Goal: Information Seeking & Learning: Check status

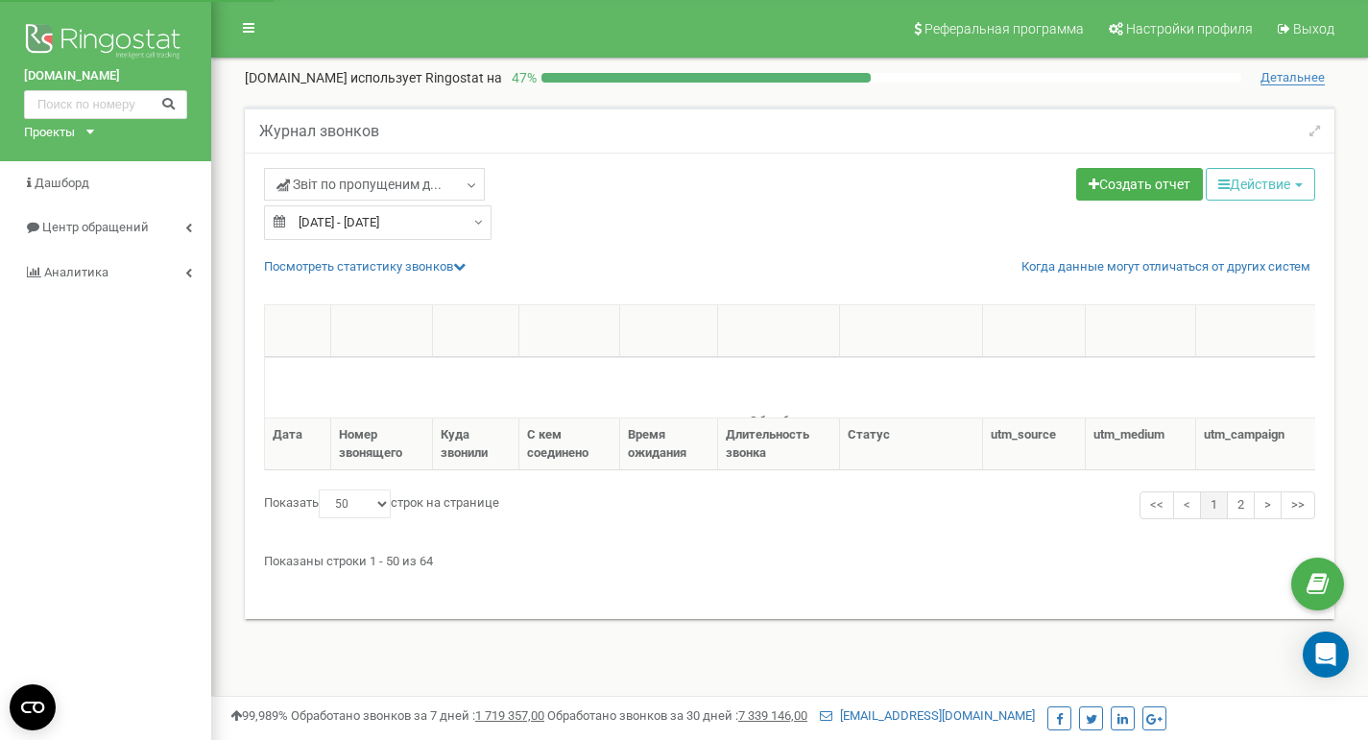
select select "50"
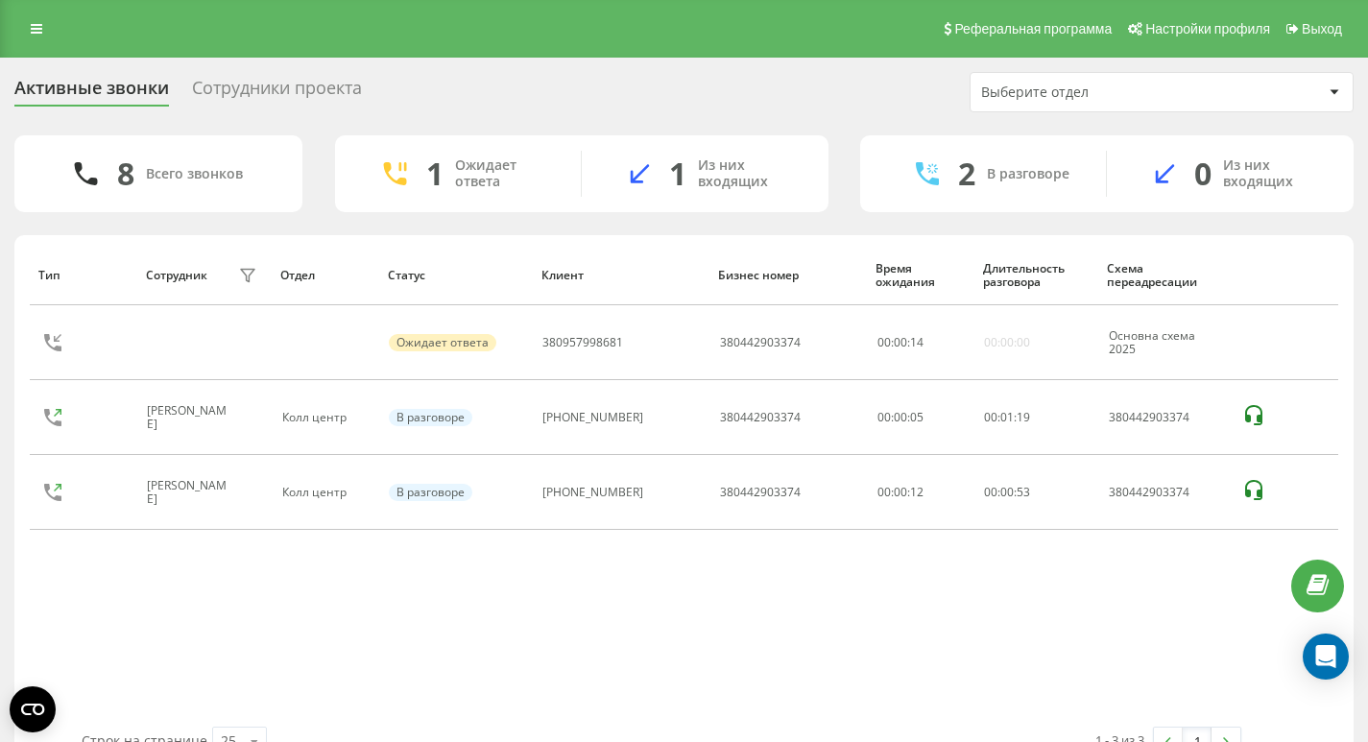
click at [1179, 578] on div "Тип Сотрудник фильтра Отдел Статус Клиент Бизнес номер Время ожидания Длительно…" at bounding box center [684, 486] width 1309 height 482
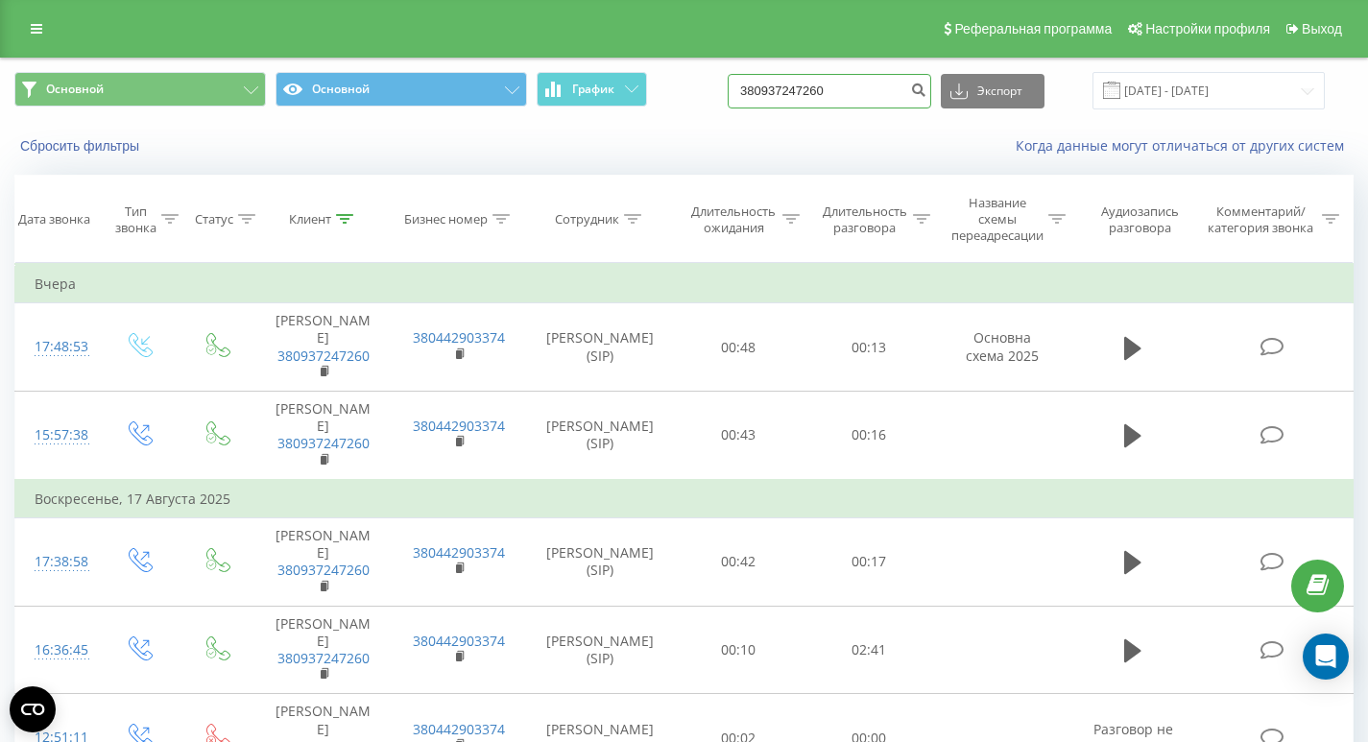
click at [887, 105] on input "380937247260" at bounding box center [830, 91] width 204 height 35
paste input "661342382"
type input "380661342382"
click at [927, 91] on icon "submit" at bounding box center [918, 88] width 16 height 12
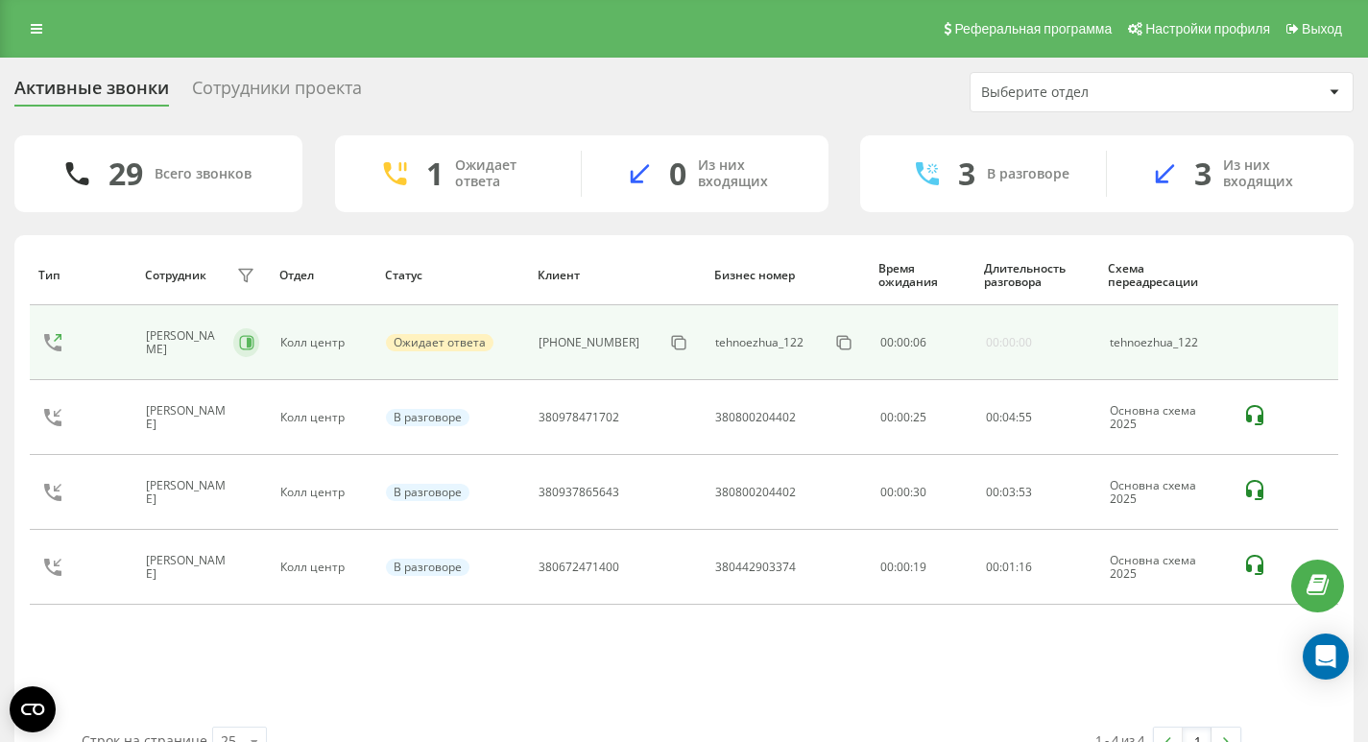
click at [252, 335] on button at bounding box center [246, 342] width 26 height 29
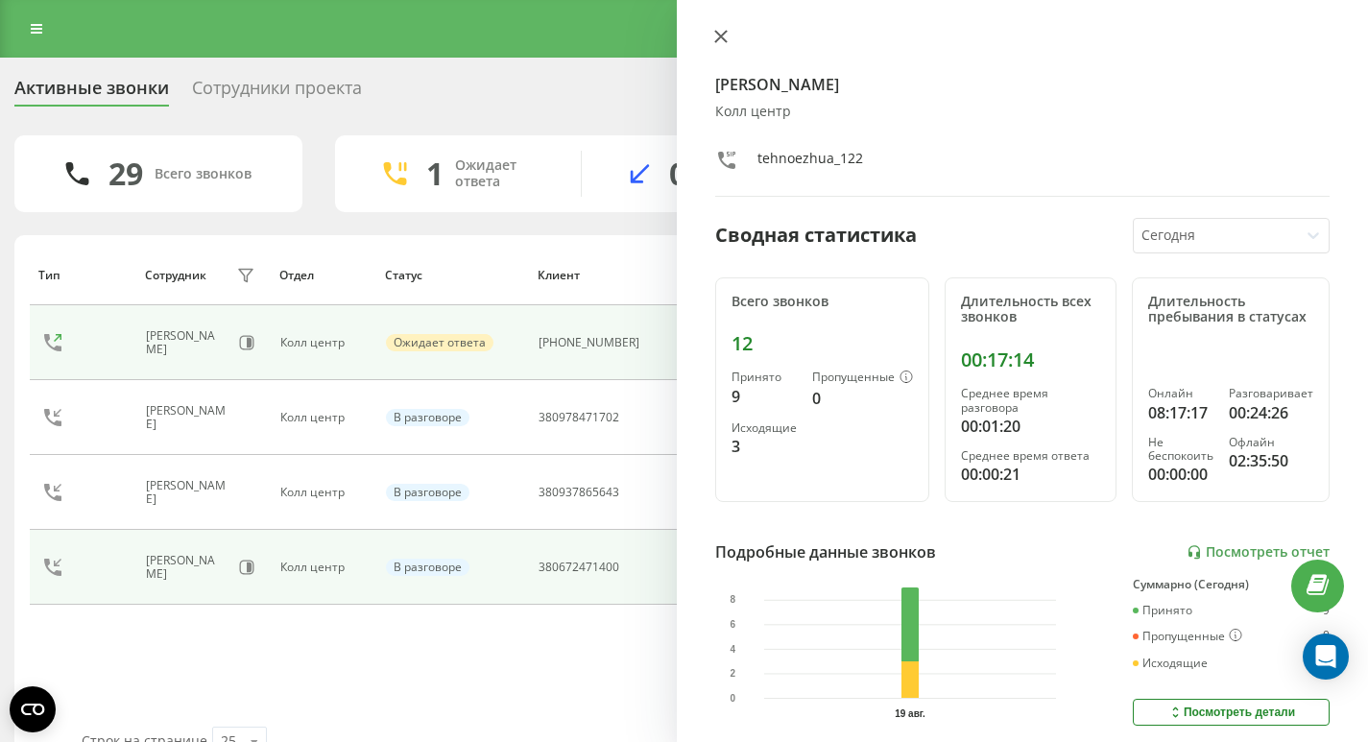
click at [719, 36] on icon at bounding box center [721, 37] width 12 height 12
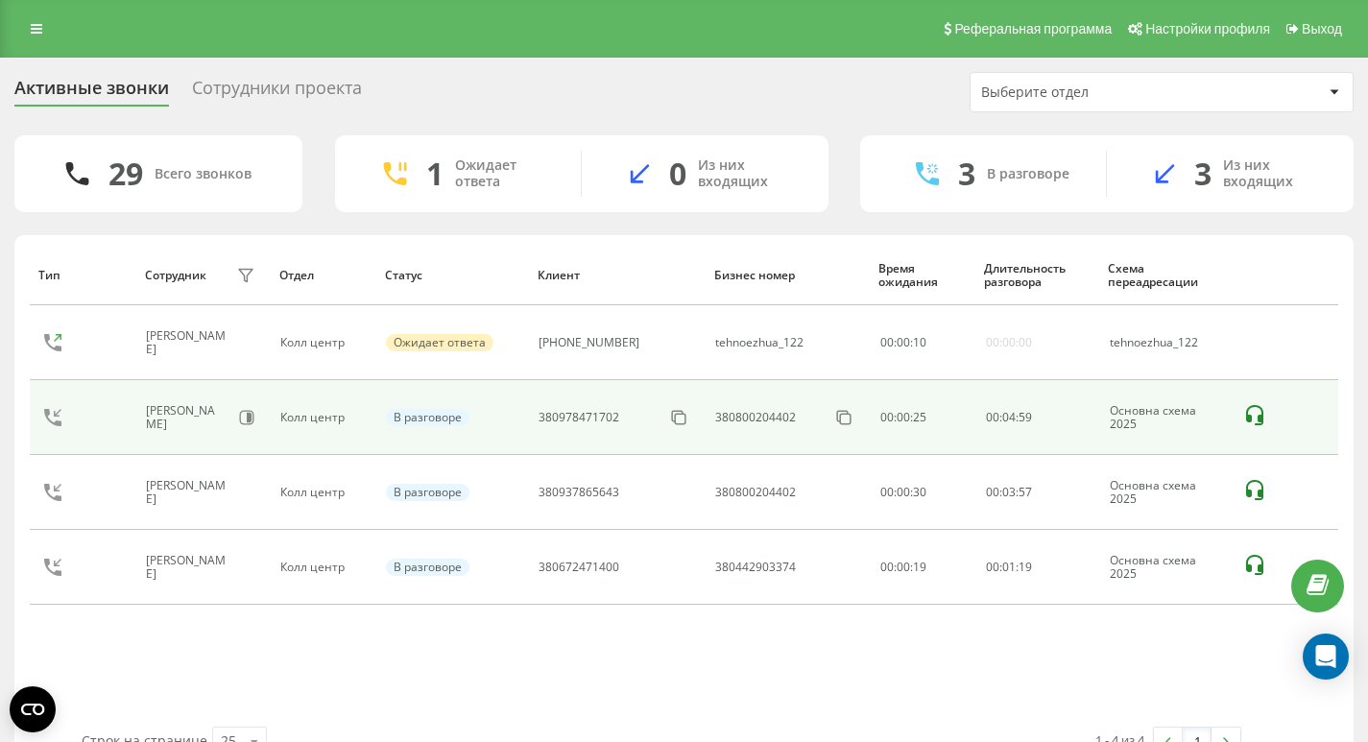
click at [249, 401] on div "[PERSON_NAME]" at bounding box center [202, 417] width 113 height 33
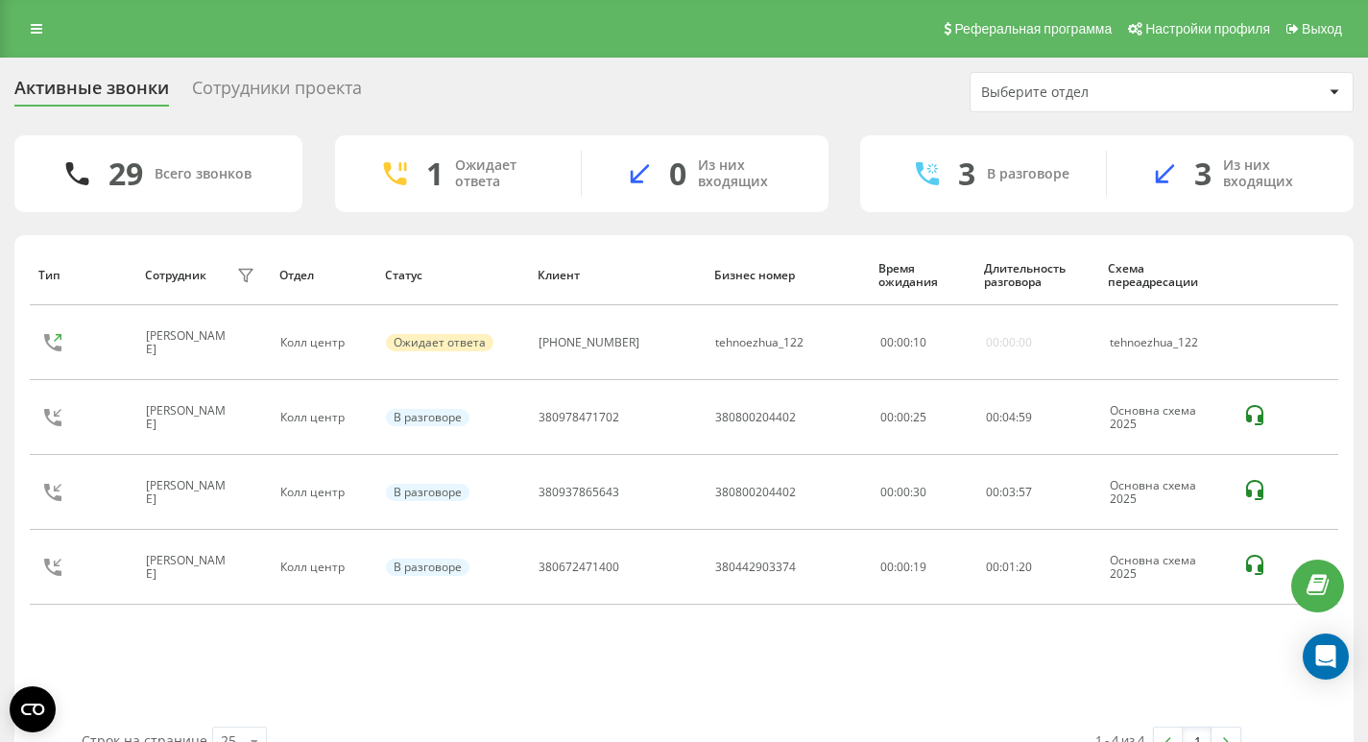
click at [250, 415] on icon at bounding box center [247, 417] width 15 height 15
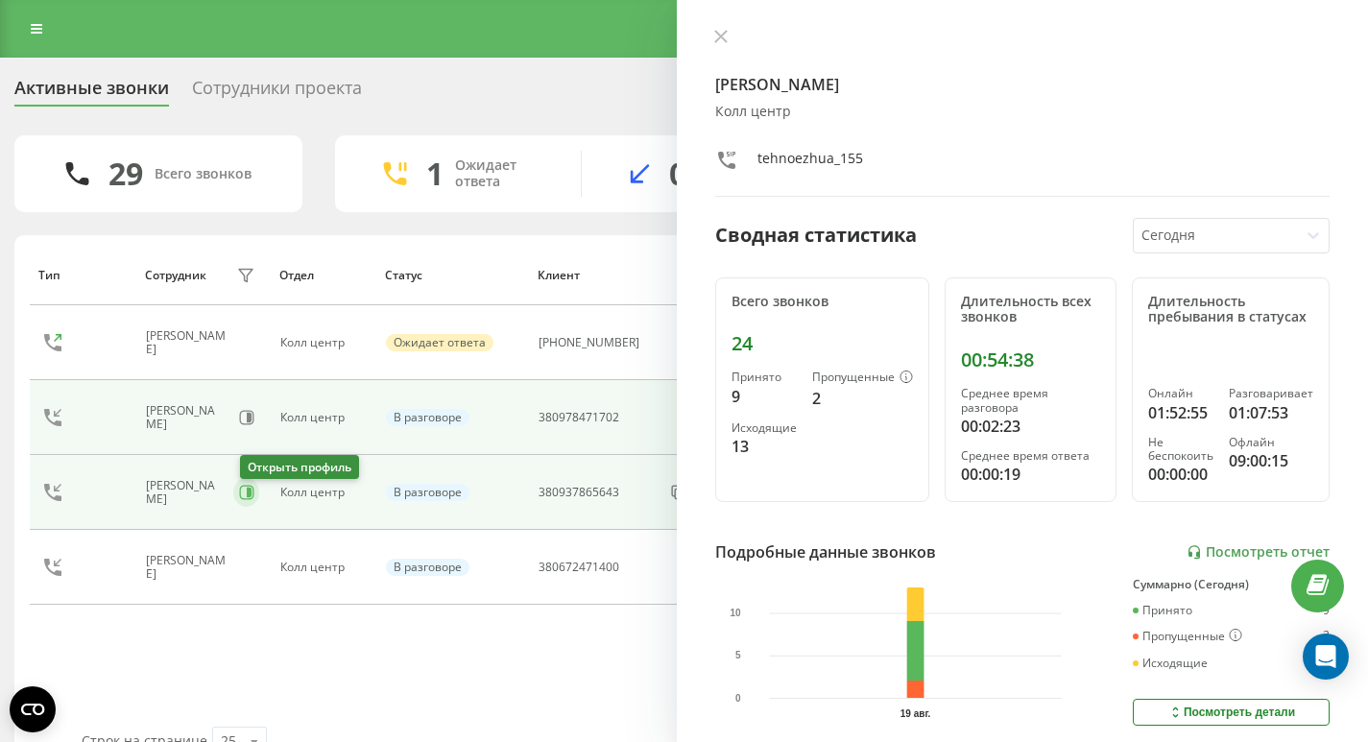
click at [247, 499] on icon at bounding box center [246, 492] width 15 height 15
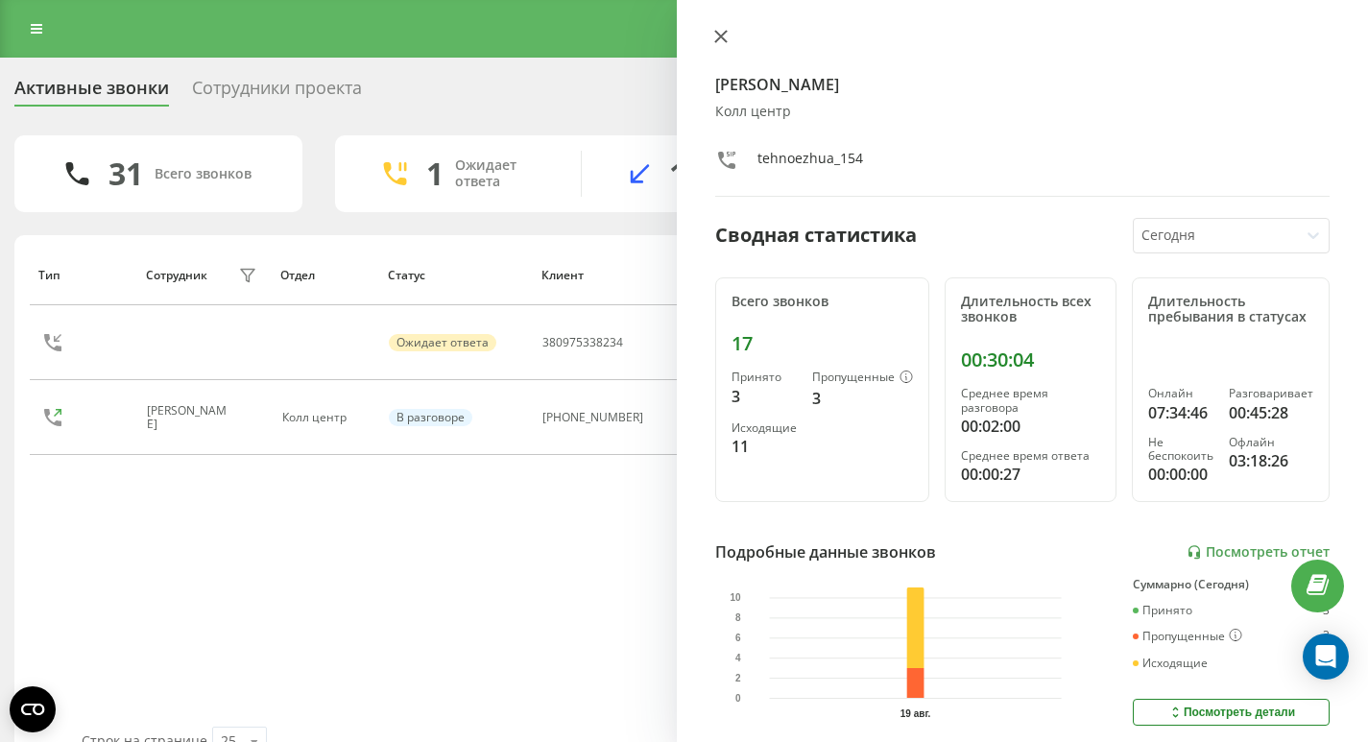
click at [717, 36] on icon at bounding box center [720, 36] width 13 height 13
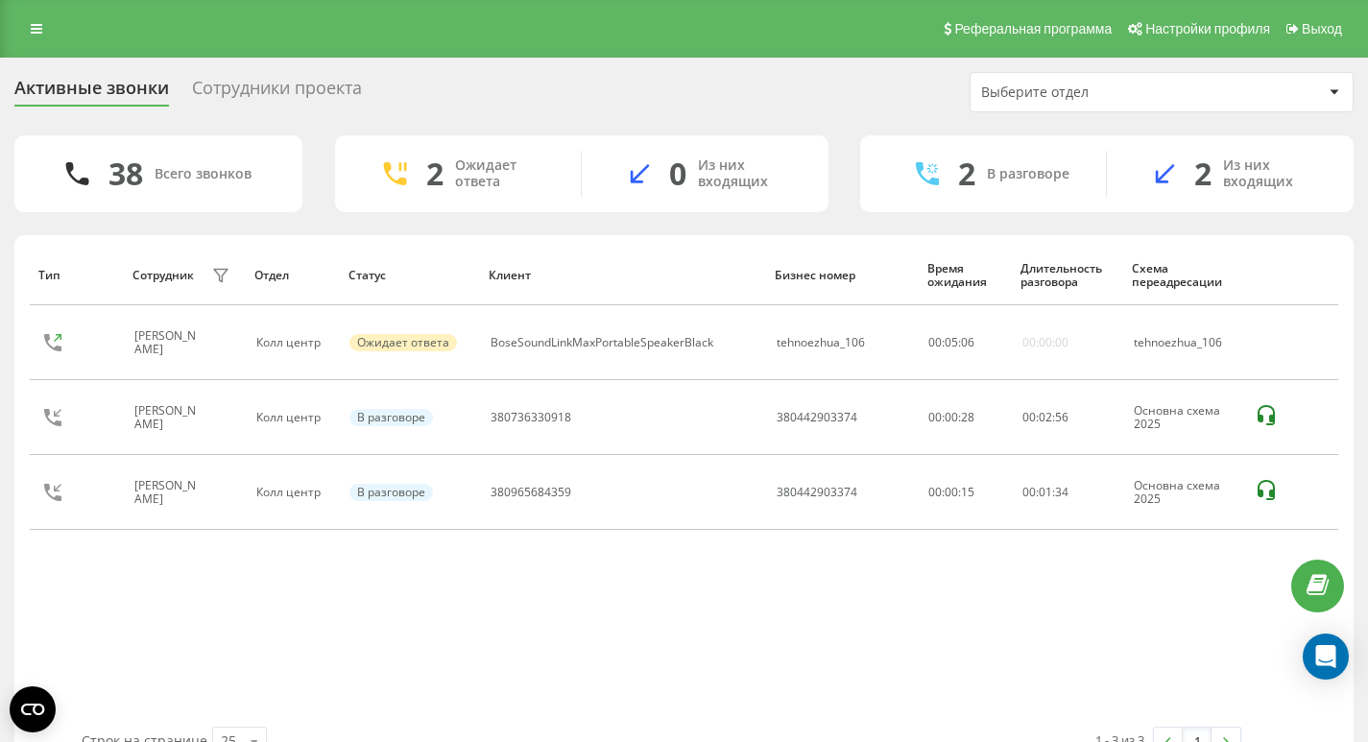
click at [268, 80] on div "Сотрудники проекта" at bounding box center [277, 93] width 170 height 30
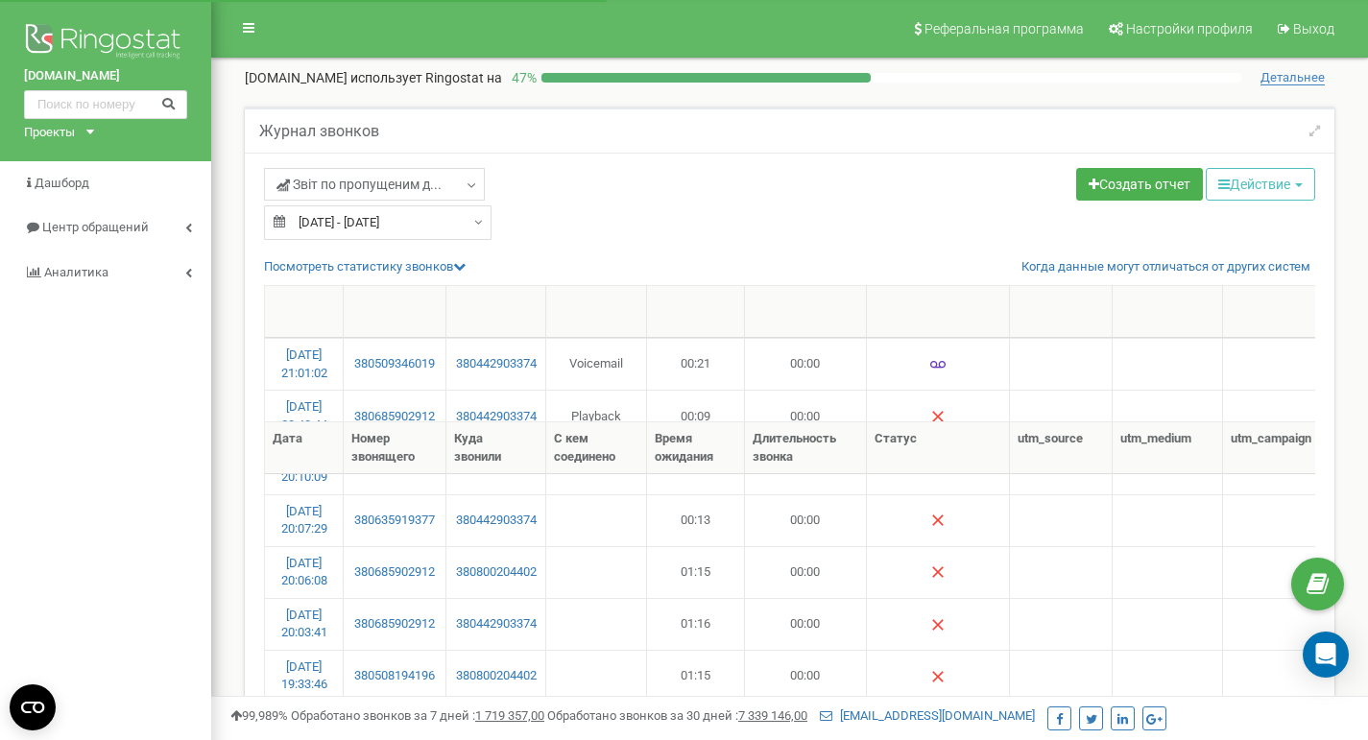
select select "50"
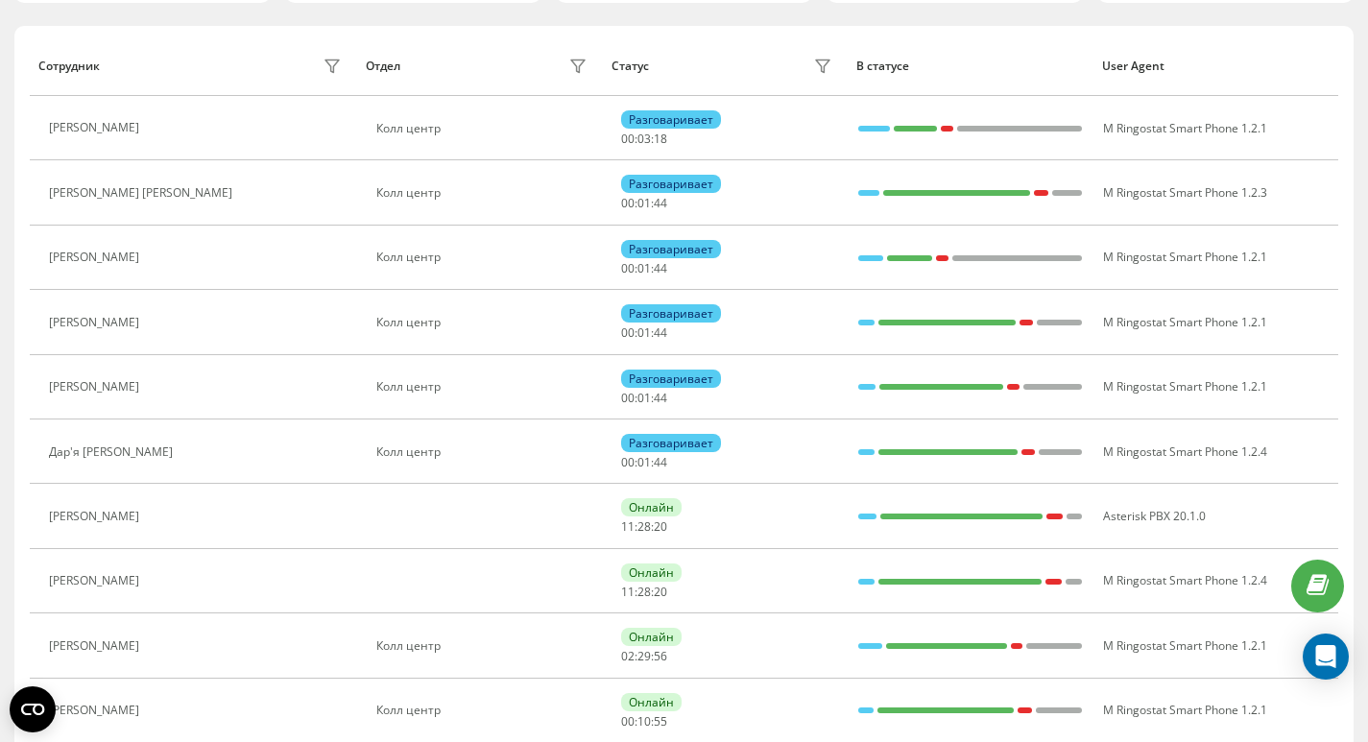
scroll to position [372, 0]
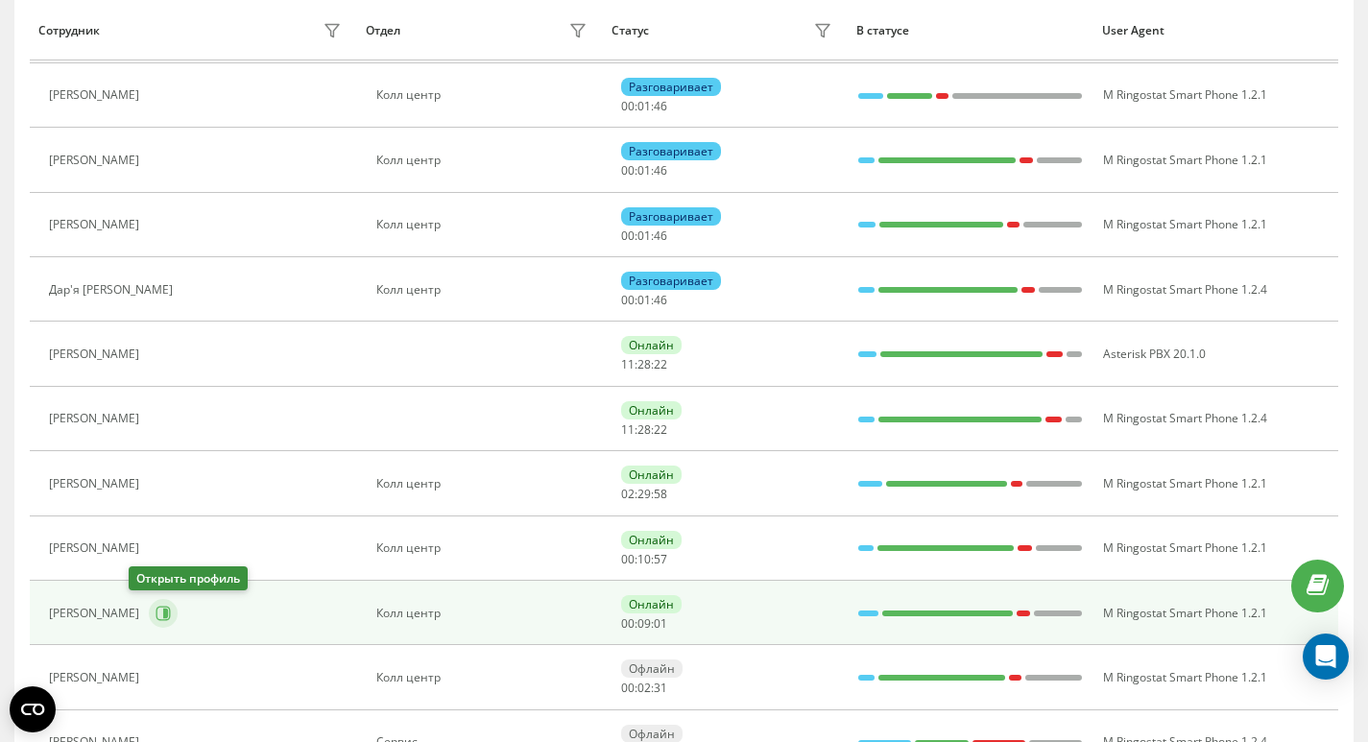
click at [157, 612] on icon at bounding box center [164, 613] width 14 height 14
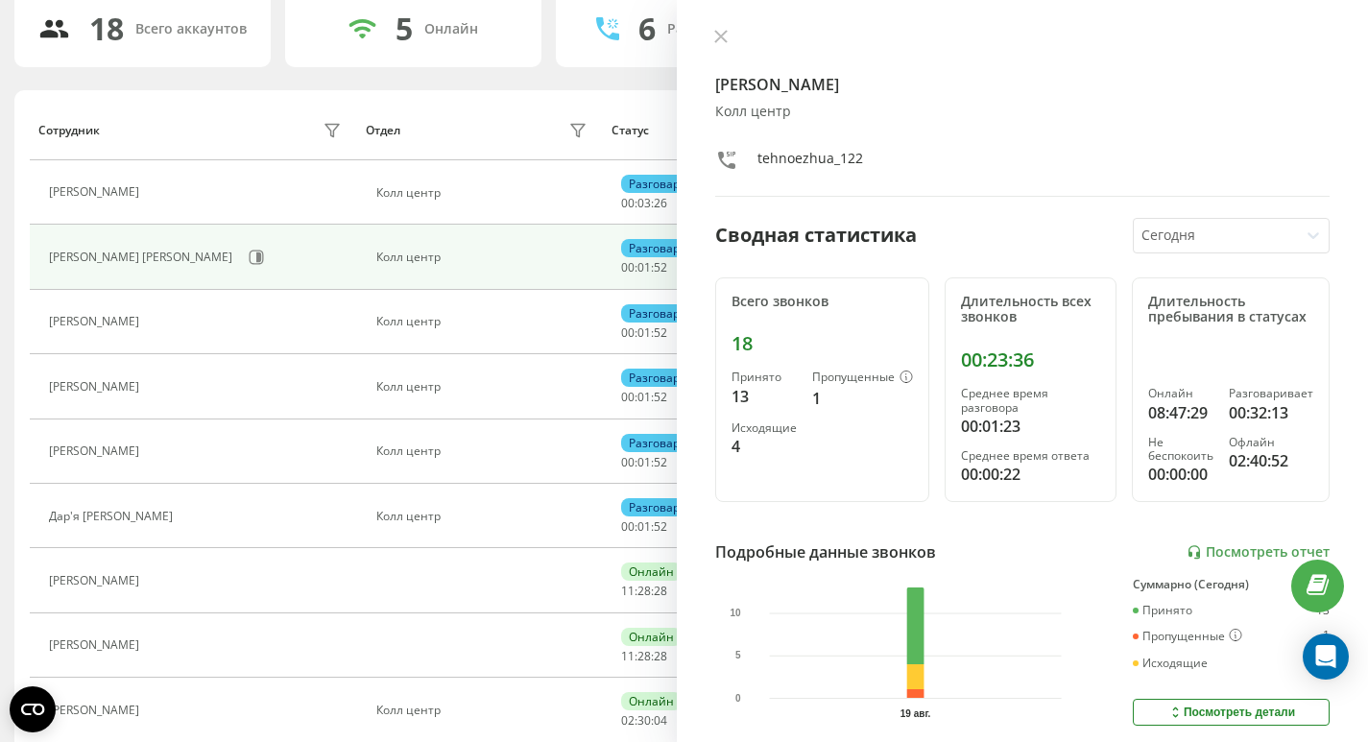
scroll to position [117, 0]
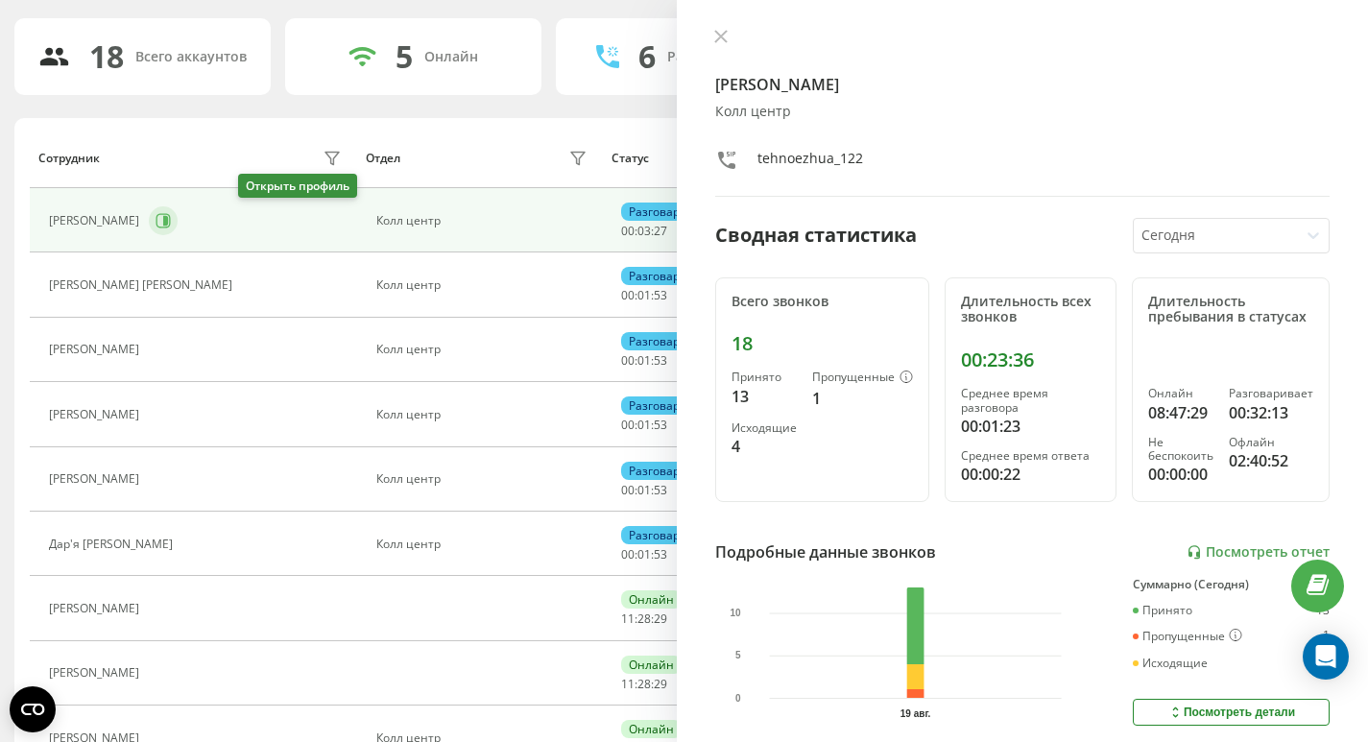
click at [171, 224] on icon at bounding box center [163, 220] width 15 height 15
click at [717, 33] on icon at bounding box center [721, 37] width 12 height 12
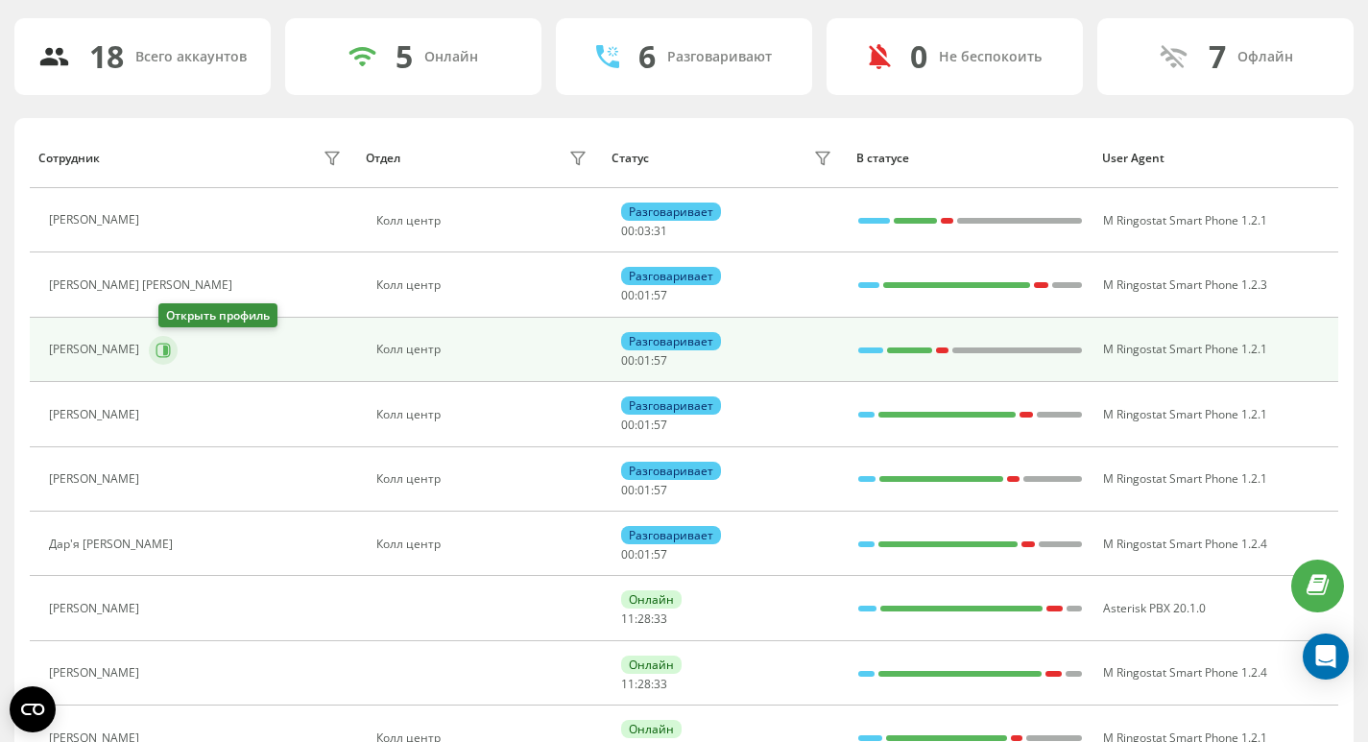
click at [178, 355] on button at bounding box center [163, 350] width 29 height 29
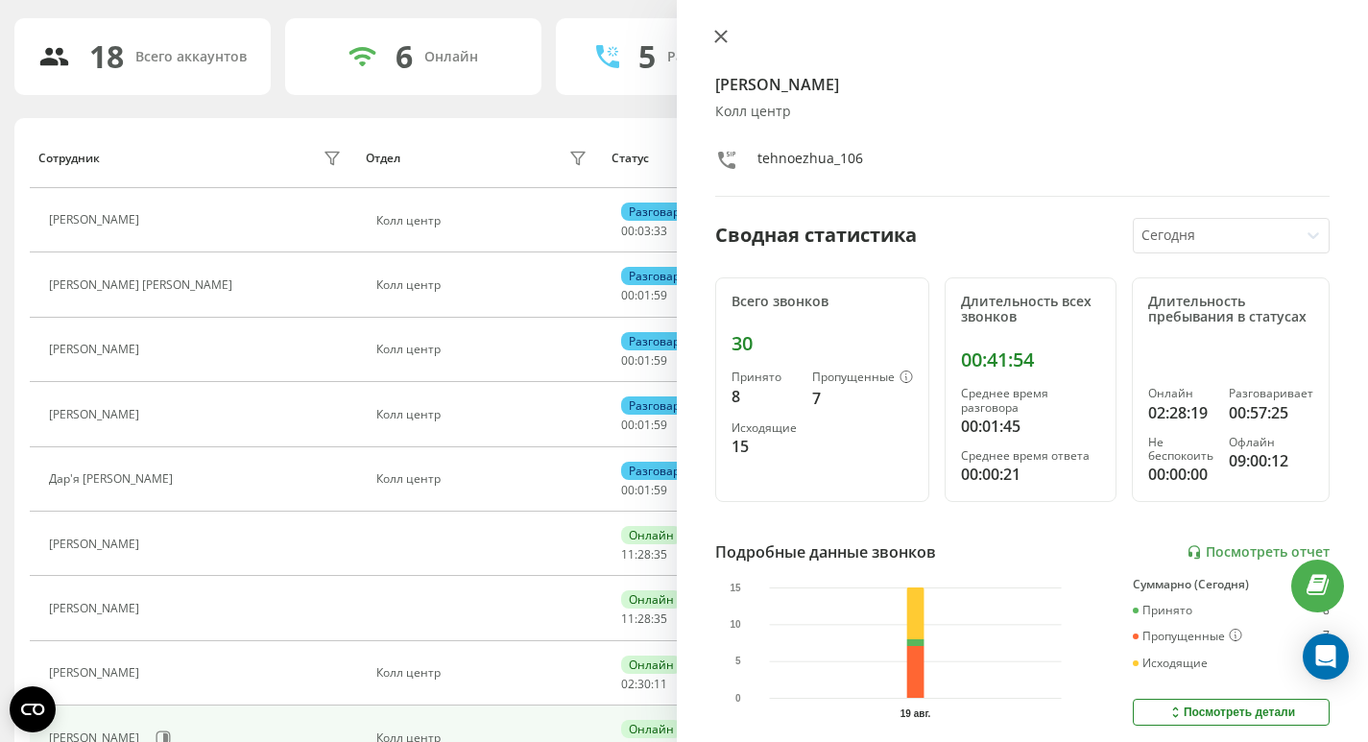
click at [722, 38] on icon at bounding box center [721, 37] width 12 height 12
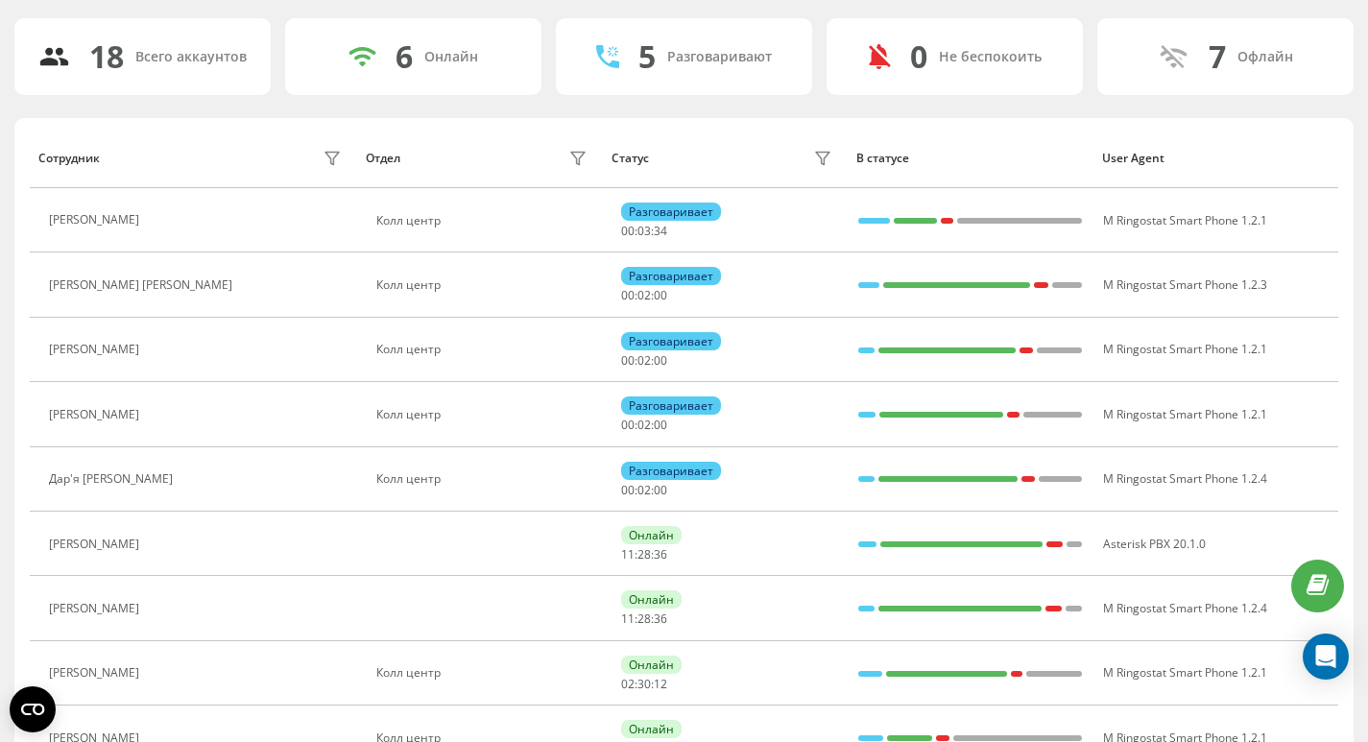
scroll to position [193, 0]
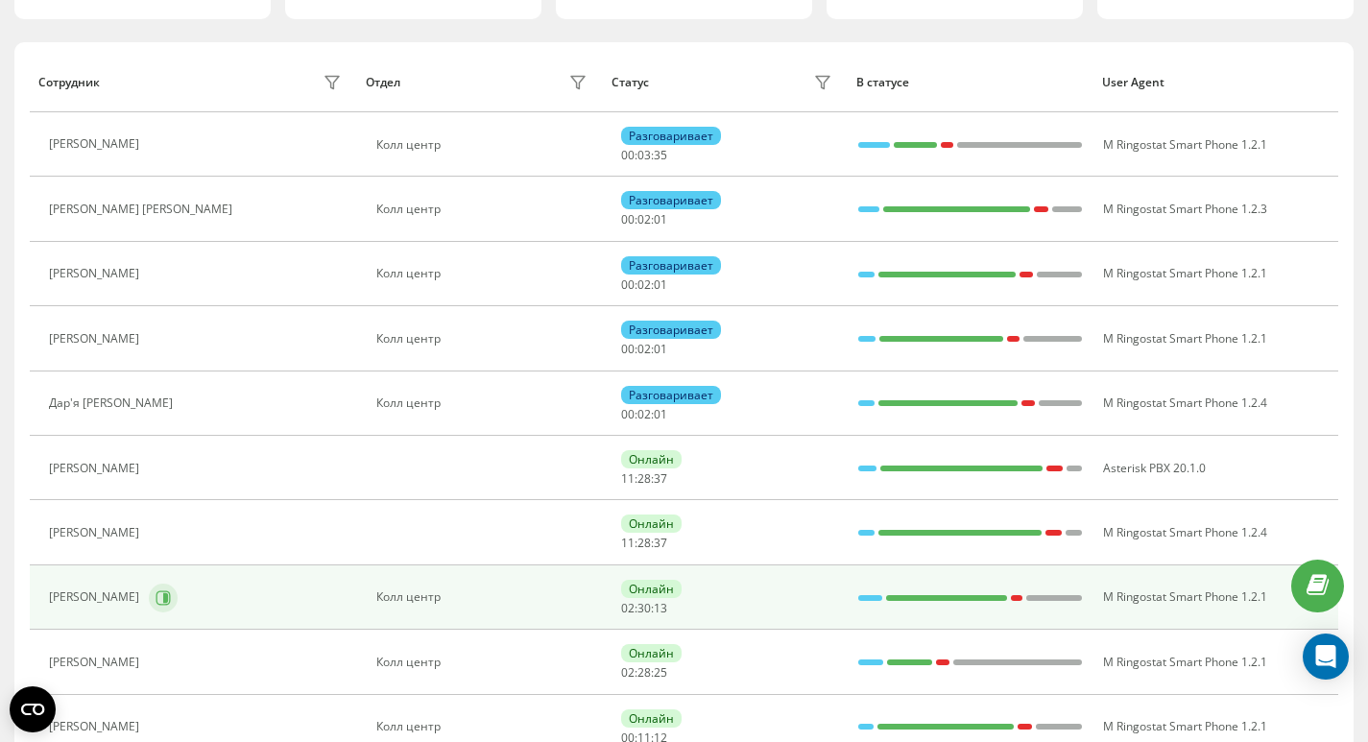
click at [171, 599] on icon at bounding box center [163, 598] width 15 height 15
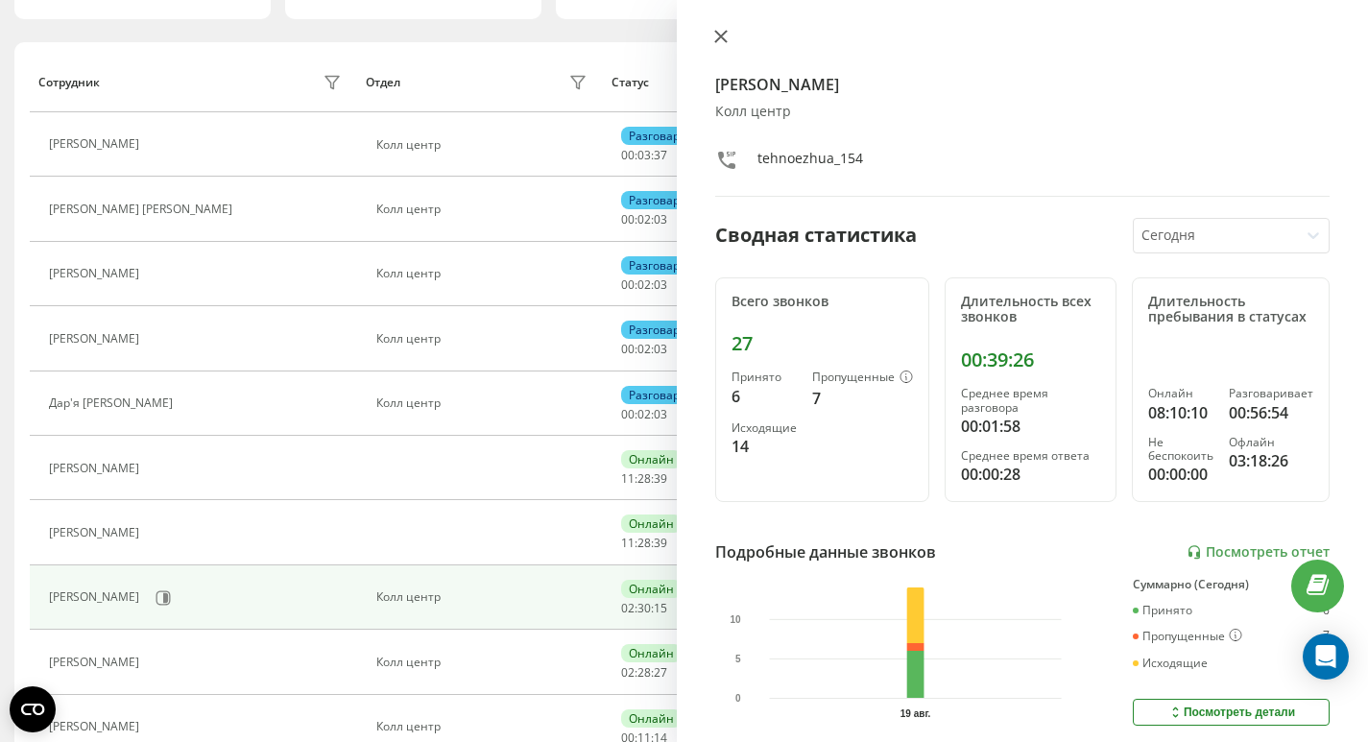
click at [725, 47] on button at bounding box center [721, 38] width 25 height 18
